Goal: Find specific page/section: Find specific page/section

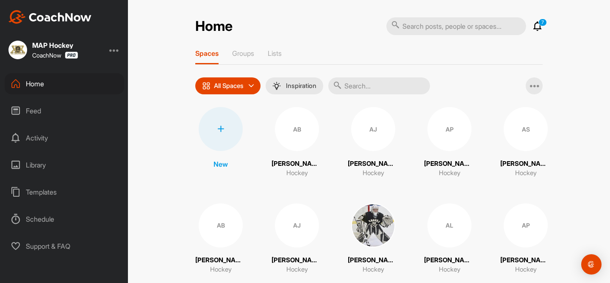
click at [57, 117] on div "Feed" at bounding box center [64, 110] width 119 height 21
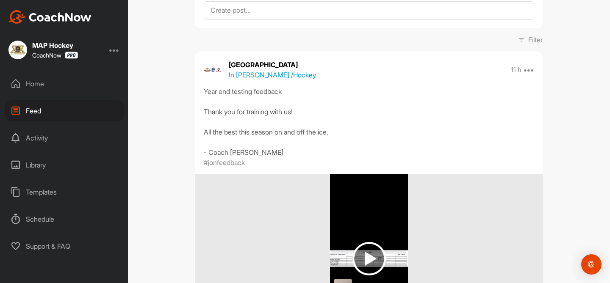
scroll to position [47, 0]
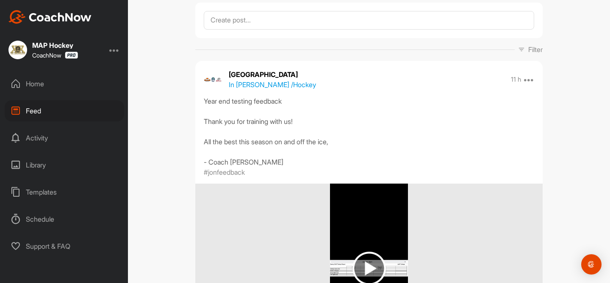
click at [534, 51] on p "Filter" at bounding box center [535, 49] width 14 height 10
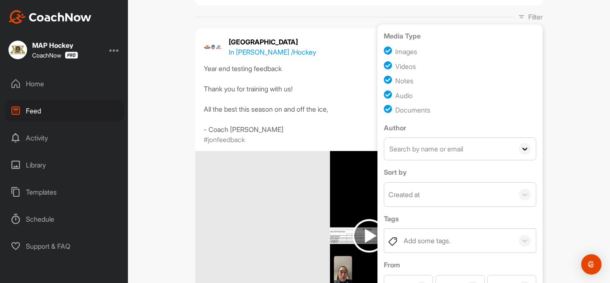
scroll to position [71, 0]
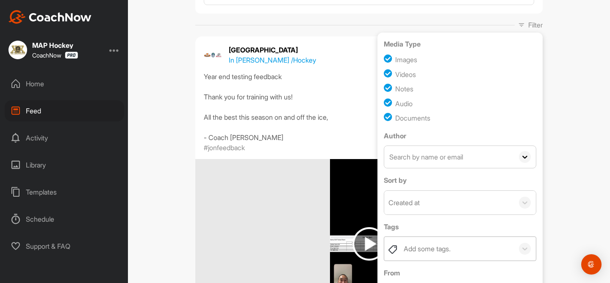
click at [427, 243] on div "Add some tags." at bounding box center [457, 249] width 114 height 24
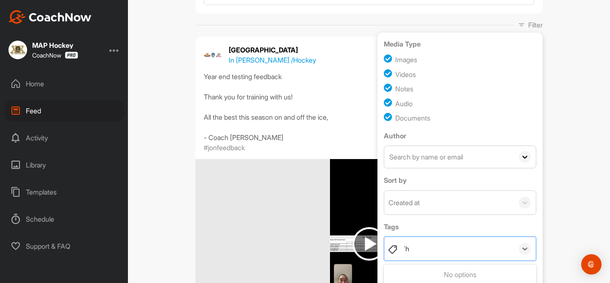
type input "`"
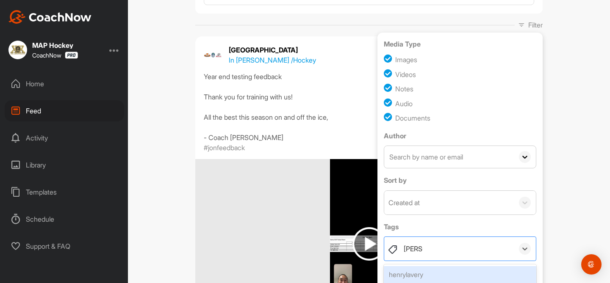
type input "henryf"
click at [526, 249] on icon at bounding box center [524, 249] width 5 height 3
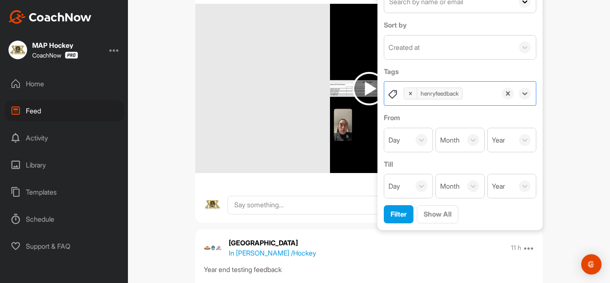
scroll to position [315, 0]
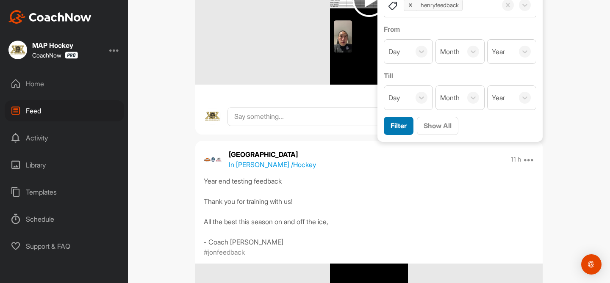
click at [403, 125] on span "Filter" at bounding box center [399, 126] width 16 height 8
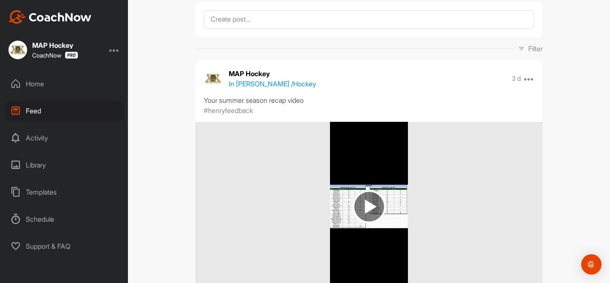
scroll to position [49, 0]
